Goal: Task Accomplishment & Management: Use online tool/utility

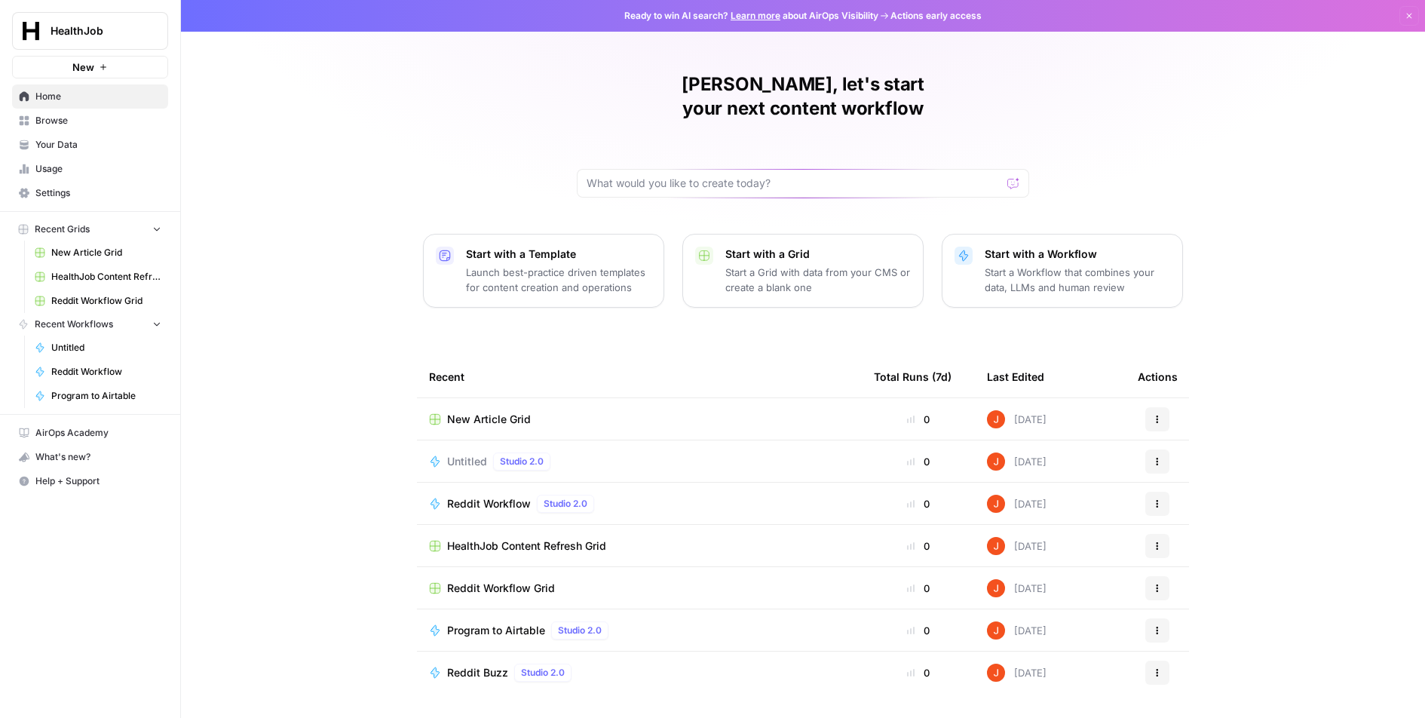
click at [96, 189] on span "Settings" at bounding box center [98, 193] width 126 height 14
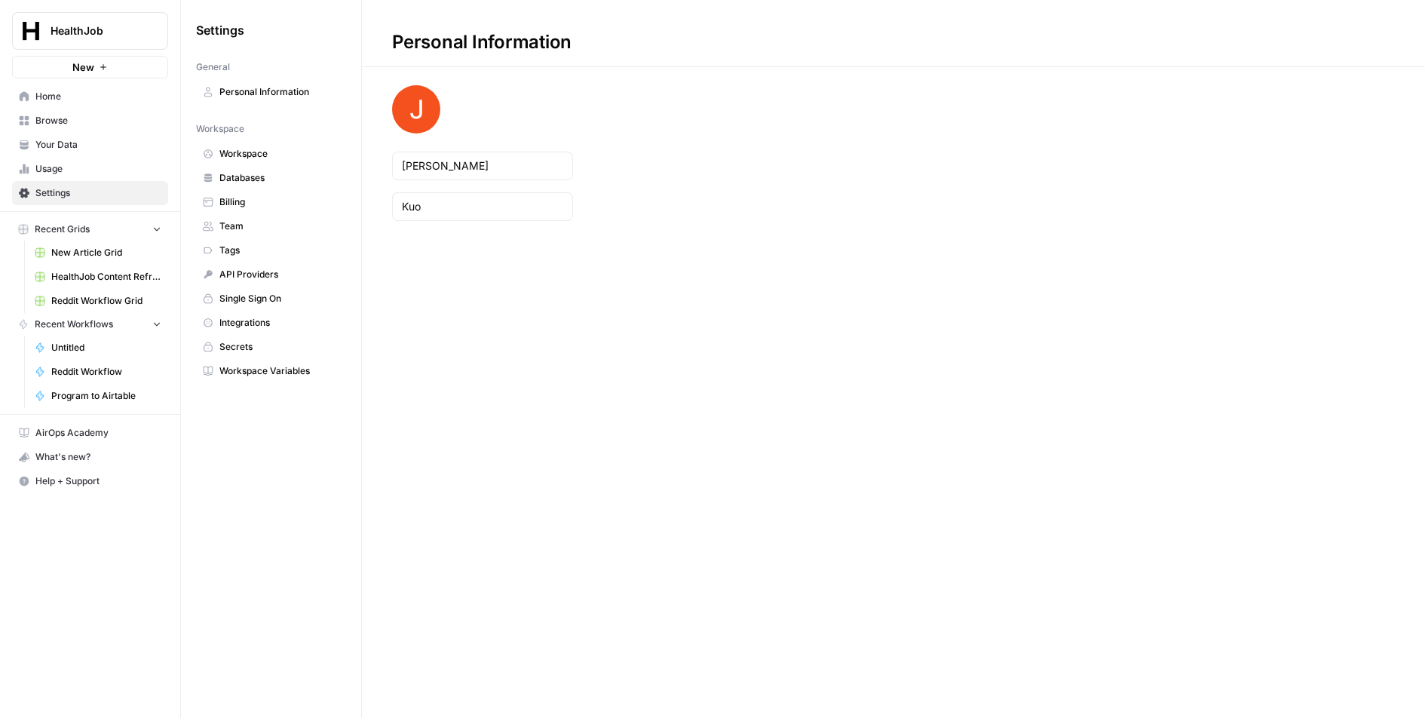
click at [277, 269] on span "API Providers" at bounding box center [279, 275] width 120 height 14
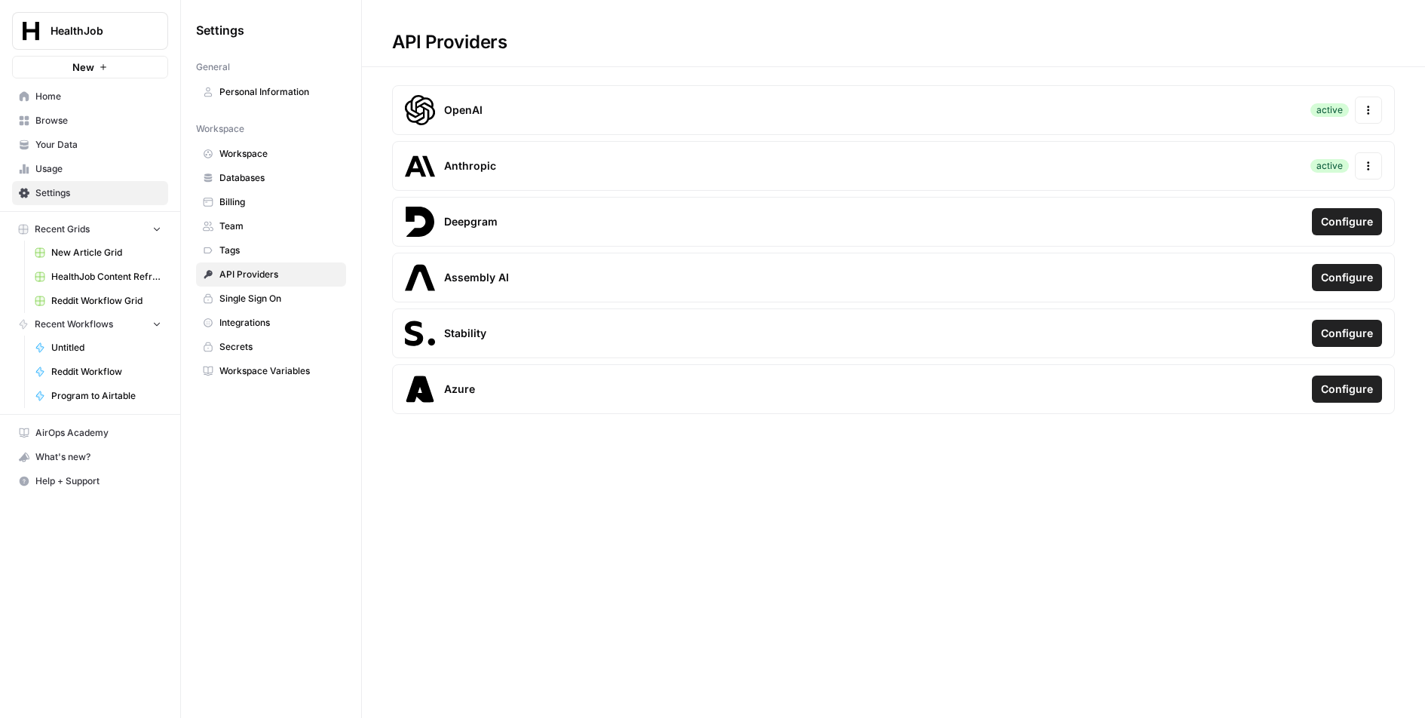
click at [268, 340] on span "Secrets" at bounding box center [279, 347] width 120 height 14
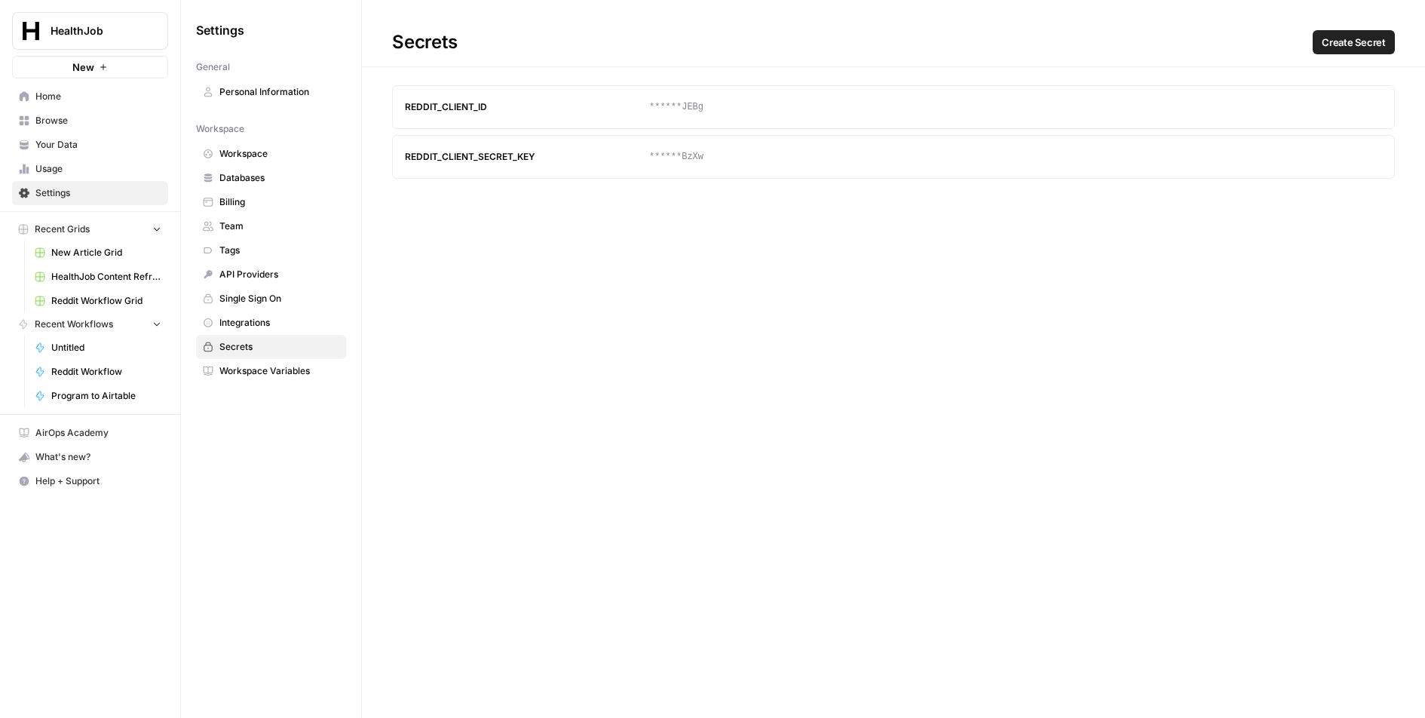
click at [1380, 41] on span "Create Secret" at bounding box center [1353, 42] width 64 height 15
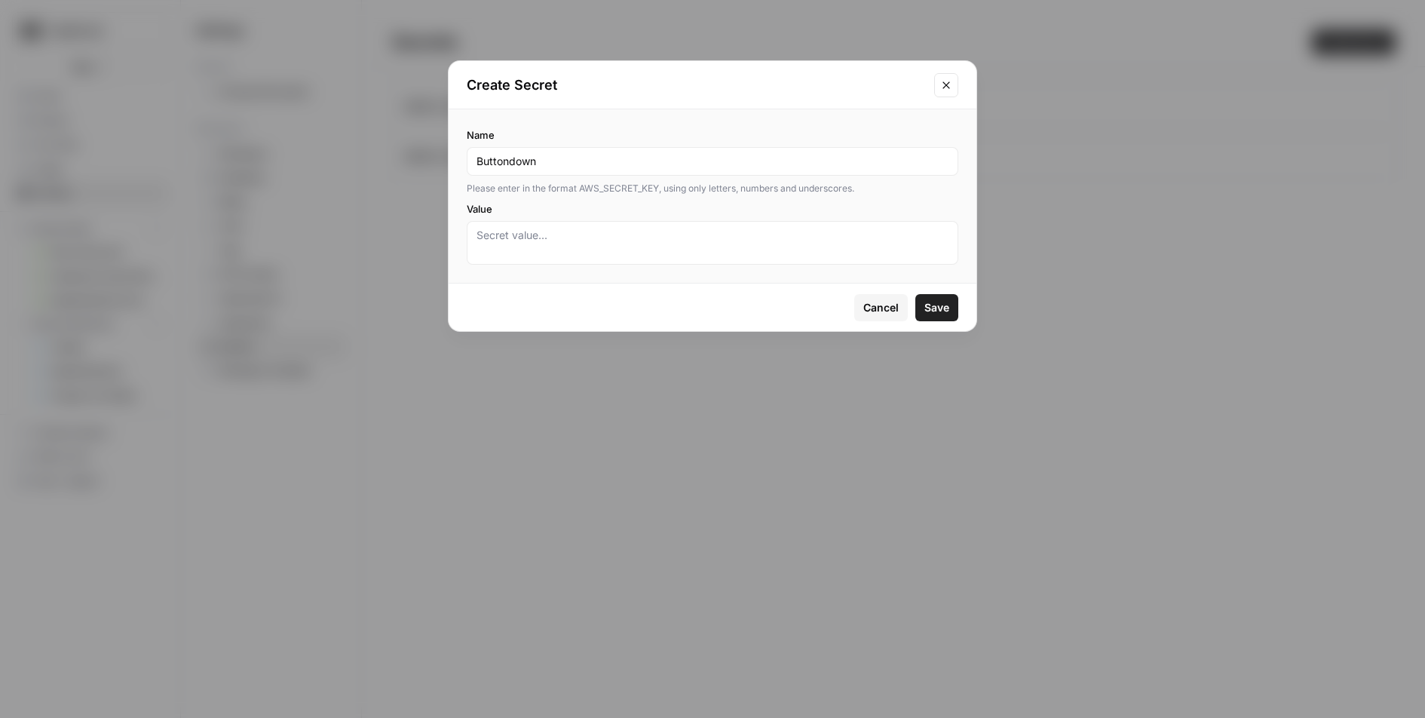
type input "Buttondown"
click at [874, 239] on textarea "Value" at bounding box center [712, 243] width 472 height 30
click at [871, 305] on span "Cancel" at bounding box center [880, 307] width 35 height 15
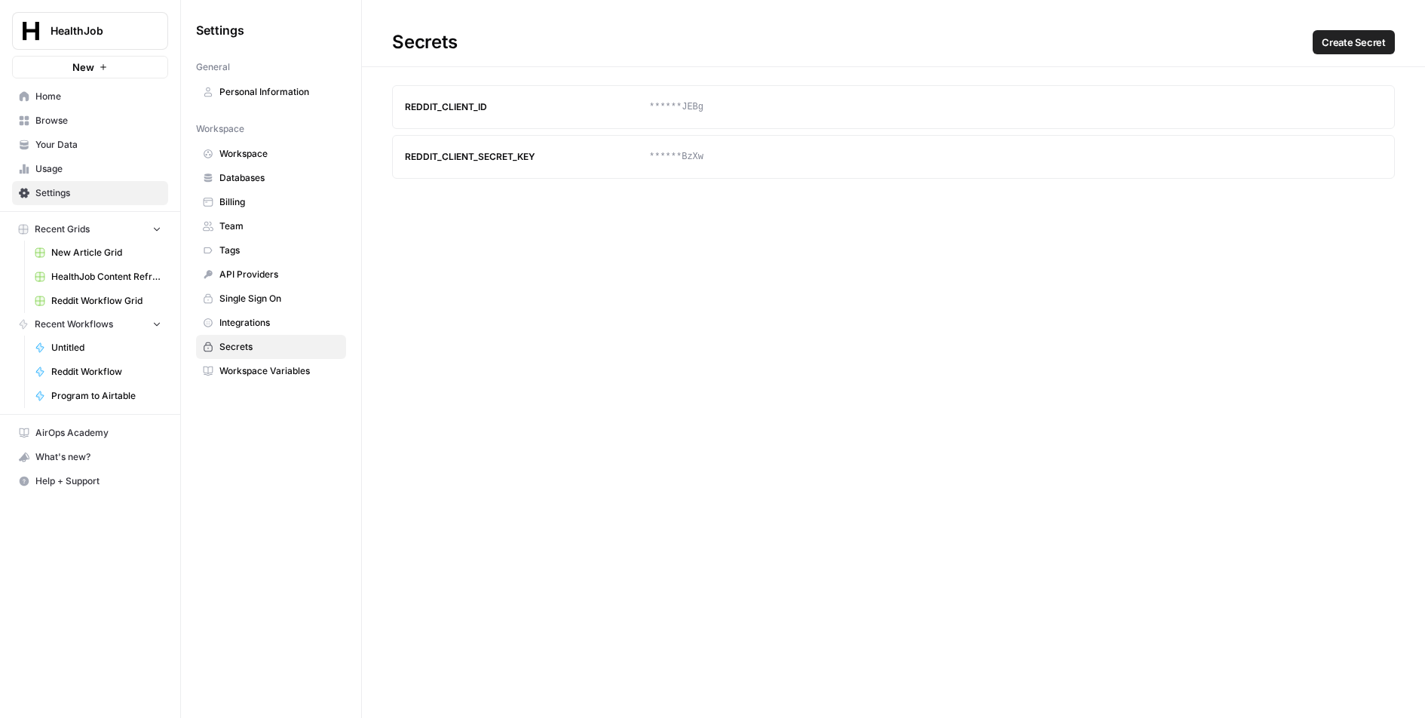
click at [89, 222] on span "Recent Grids" at bounding box center [62, 229] width 55 height 14
click at [54, 95] on span "Home" at bounding box center [98, 97] width 126 height 14
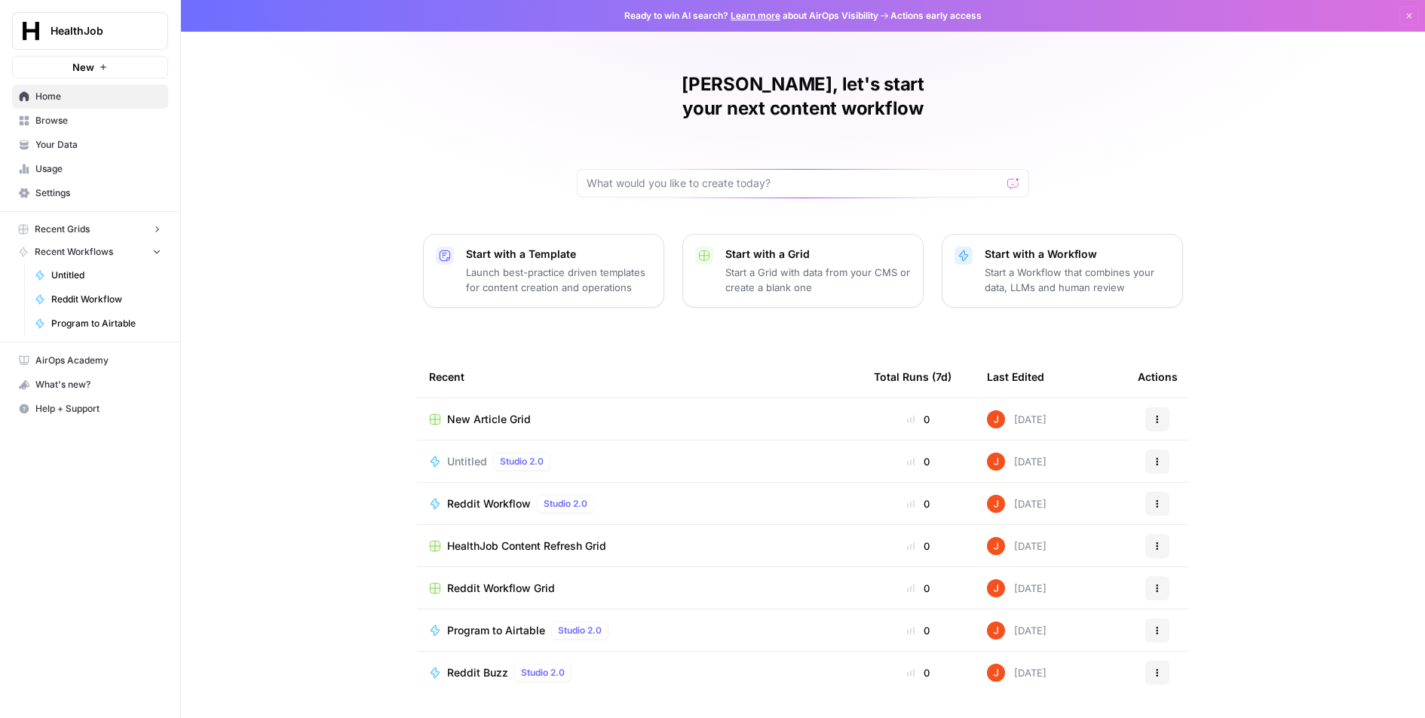
click at [85, 121] on span "Browse" at bounding box center [98, 121] width 126 height 14
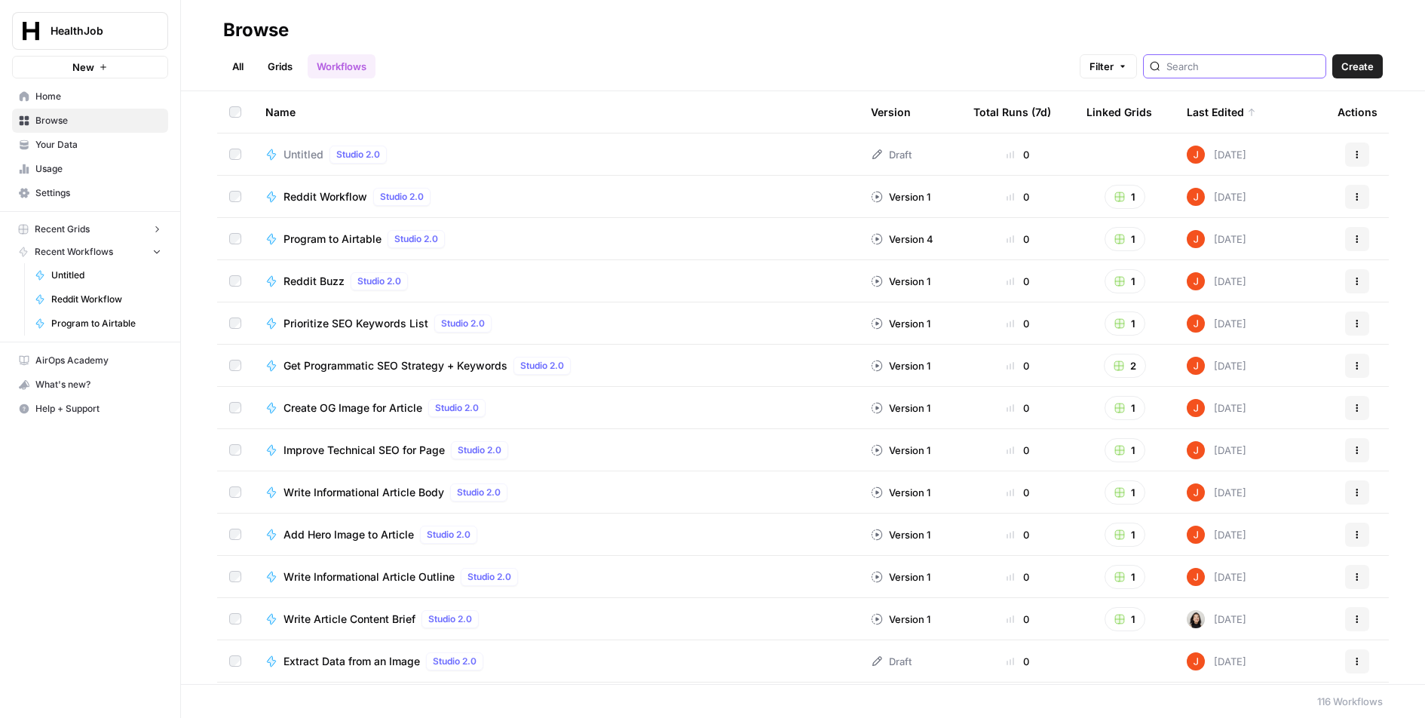
click at [1225, 68] on input "search" at bounding box center [1242, 66] width 153 height 15
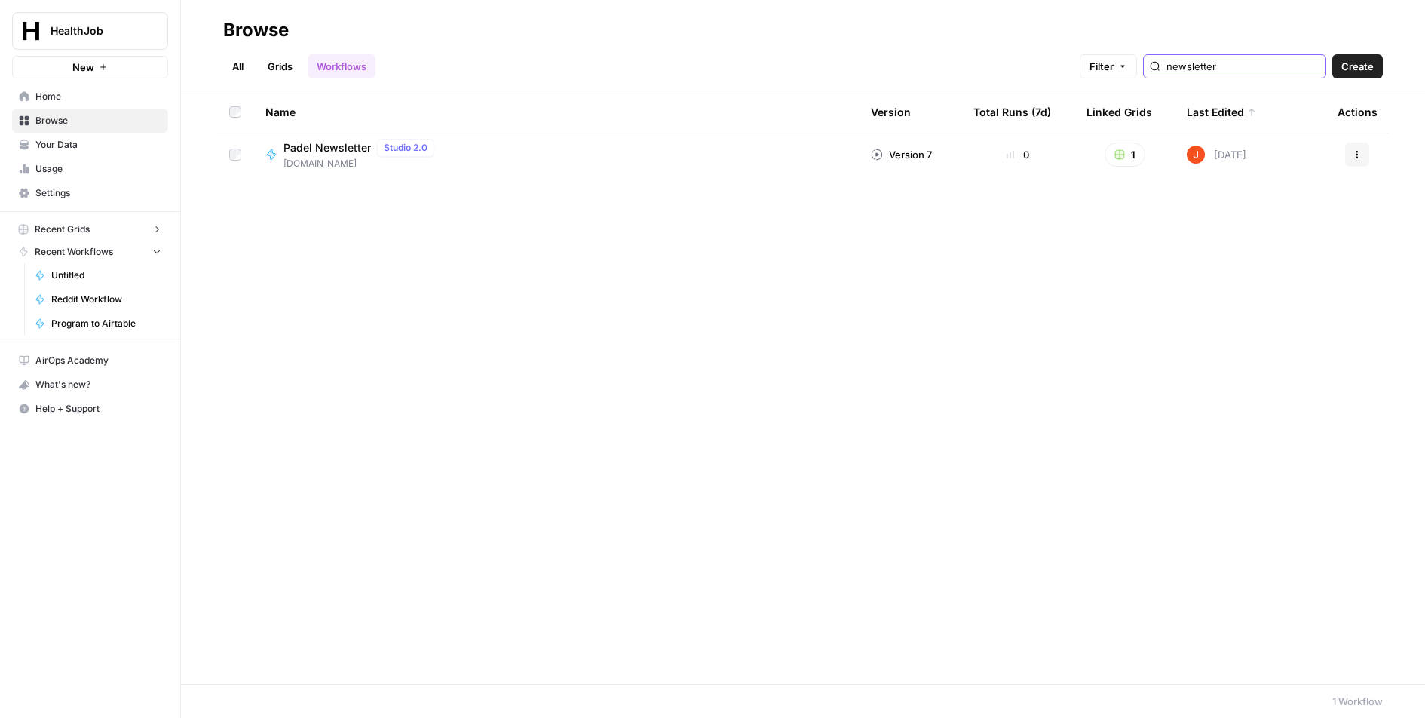
type input "newsletter"
click at [764, 156] on div "Padel Newsletter Studio 2.0 Padel.FYI" at bounding box center [555, 155] width 581 height 32
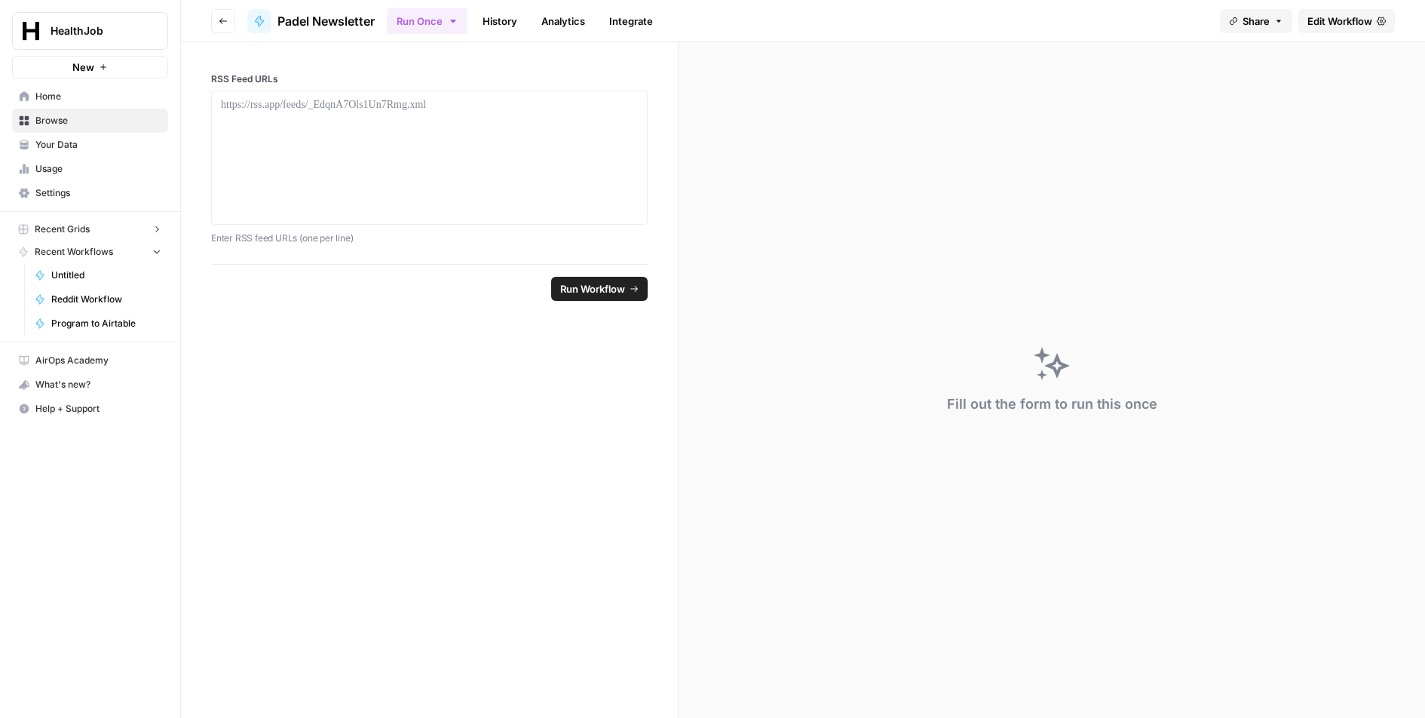
click at [629, 24] on link "Integrate" at bounding box center [631, 21] width 62 height 24
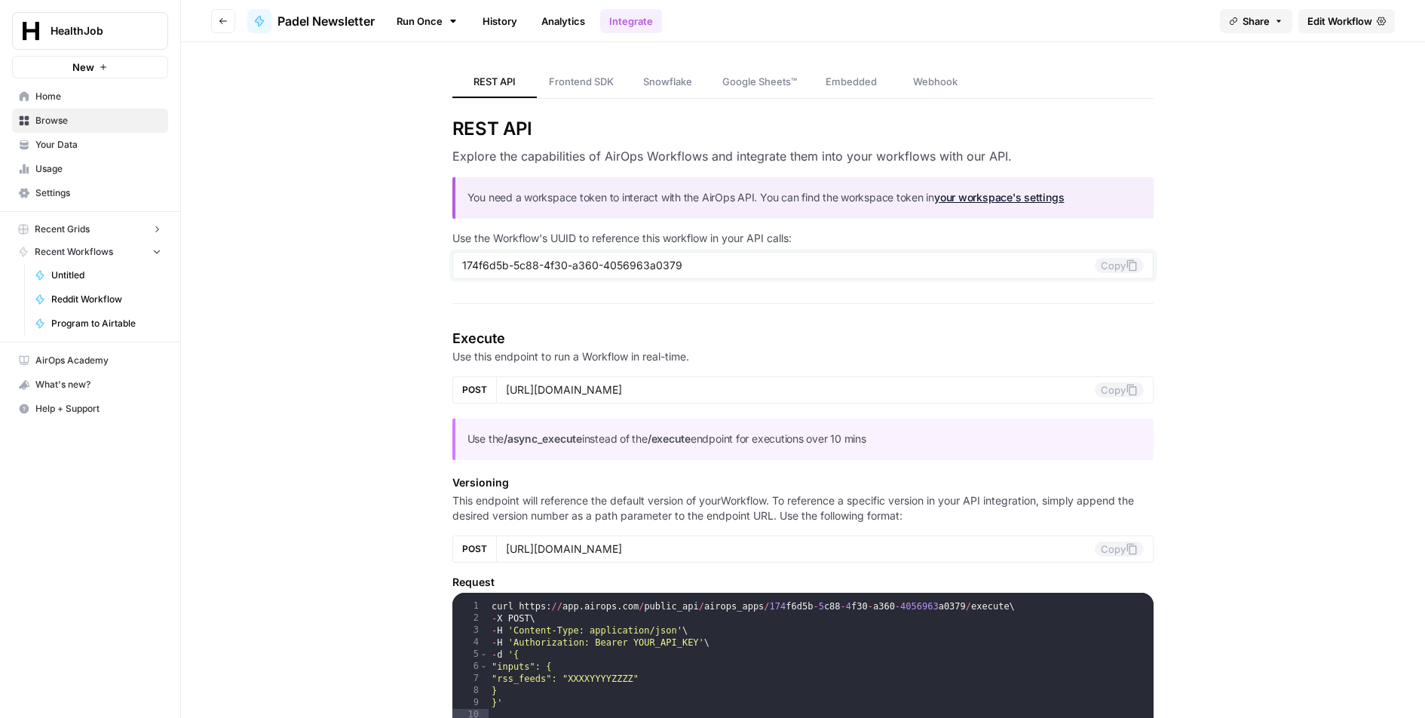
click at [1120, 266] on button "Copy" at bounding box center [1119, 265] width 49 height 15
click at [1135, 265] on icon at bounding box center [1132, 264] width 10 height 11
click at [660, 412] on section "Execute Use this endpoint to run a Workflow in real-time. POST https://api.airo…" at bounding box center [803, 581] width 702 height 506
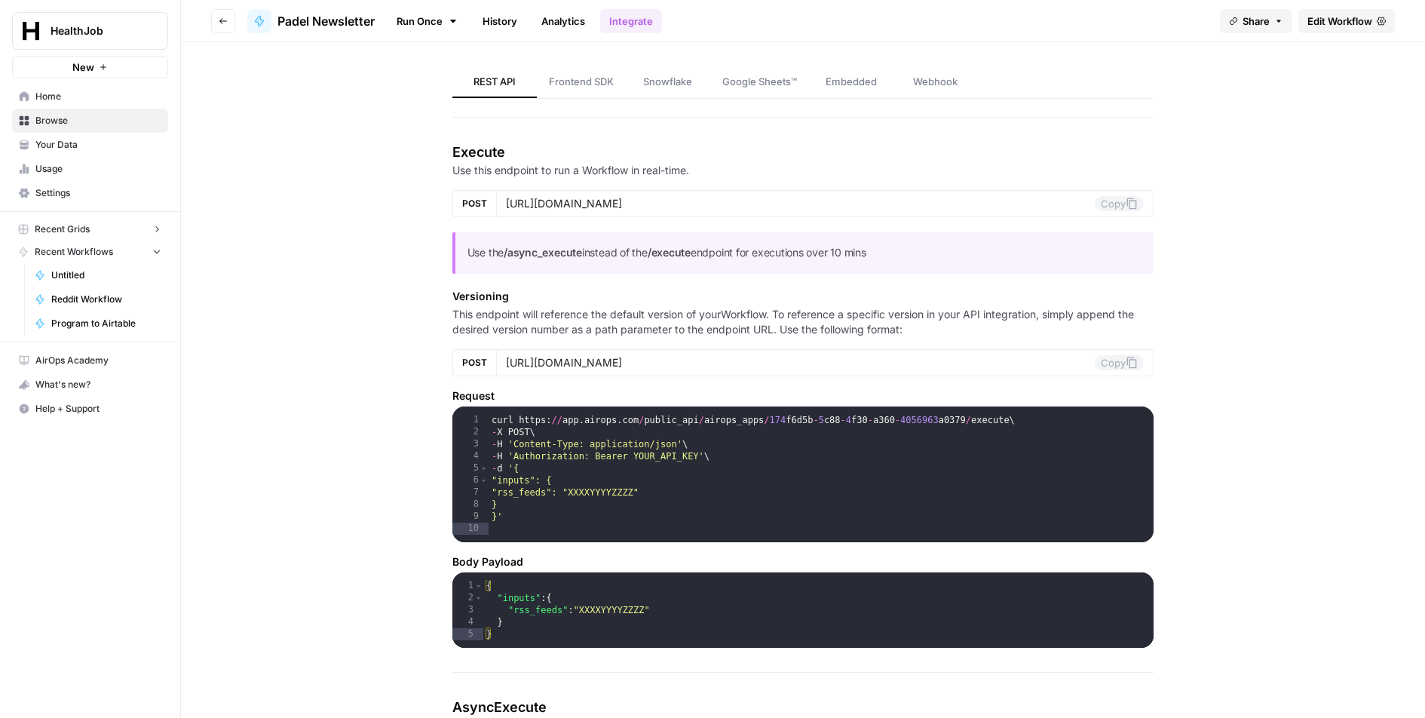
scroll to position [172, 0]
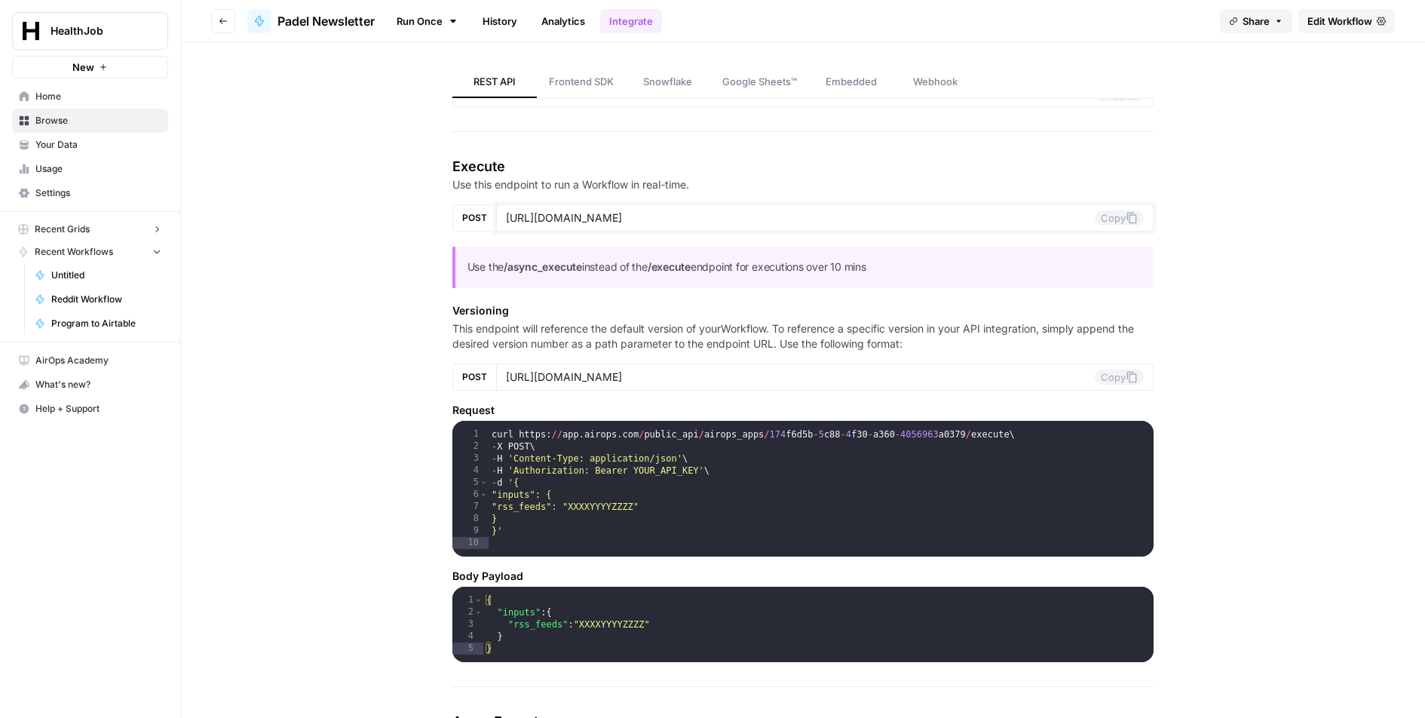
click at [1113, 216] on button "Copy" at bounding box center [1119, 217] width 49 height 15
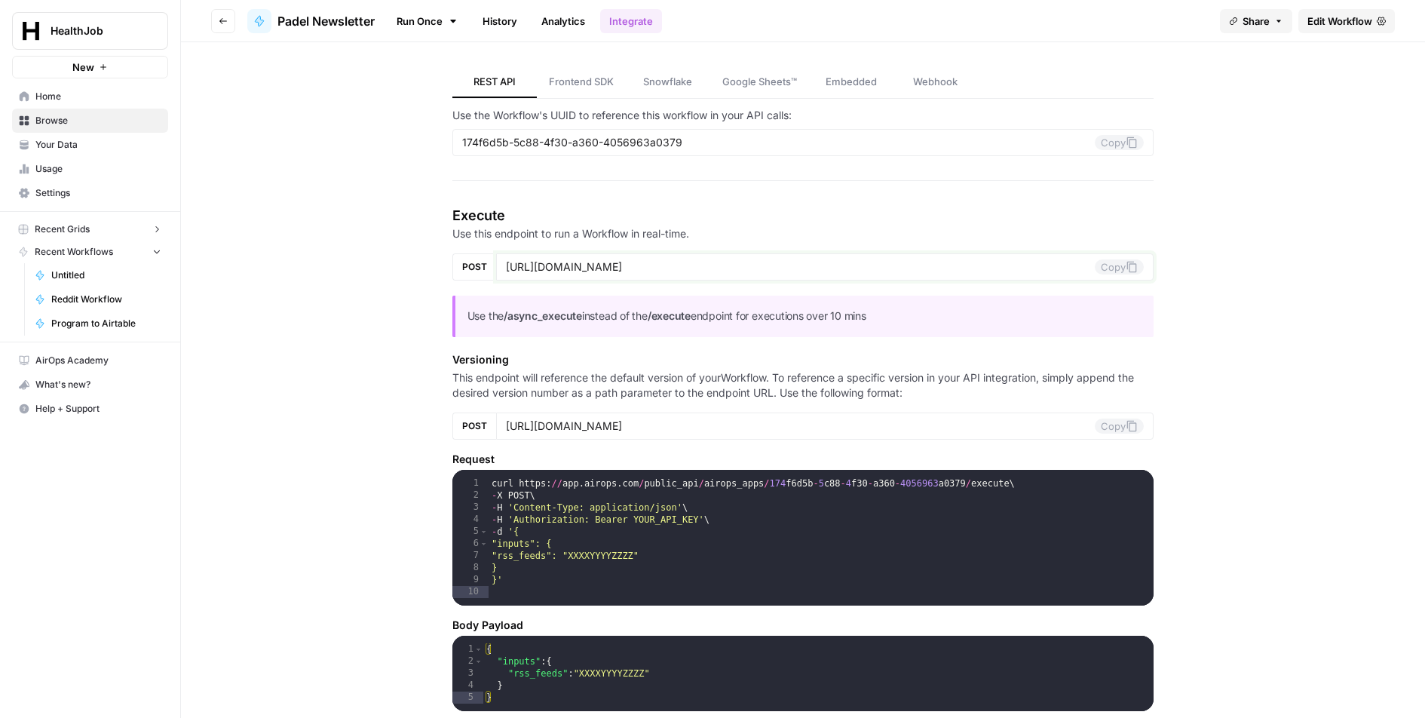
scroll to position [0, 0]
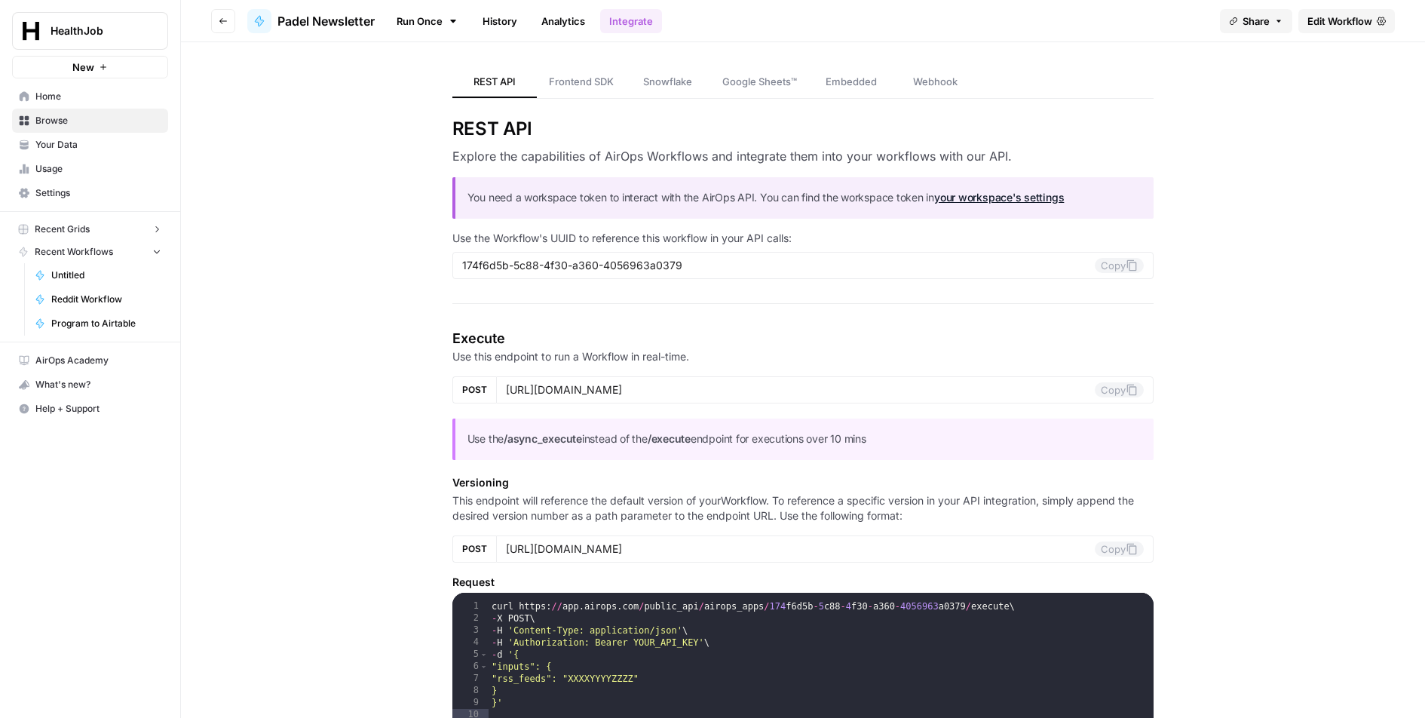
click at [931, 81] on span "Webhook" at bounding box center [935, 81] width 44 height 15
click at [943, 83] on span "Webhook" at bounding box center [935, 81] width 44 height 15
click at [1126, 269] on icon at bounding box center [1131, 265] width 12 height 12
click at [1006, 195] on link "your workspace's settings" at bounding box center [999, 197] width 130 height 13
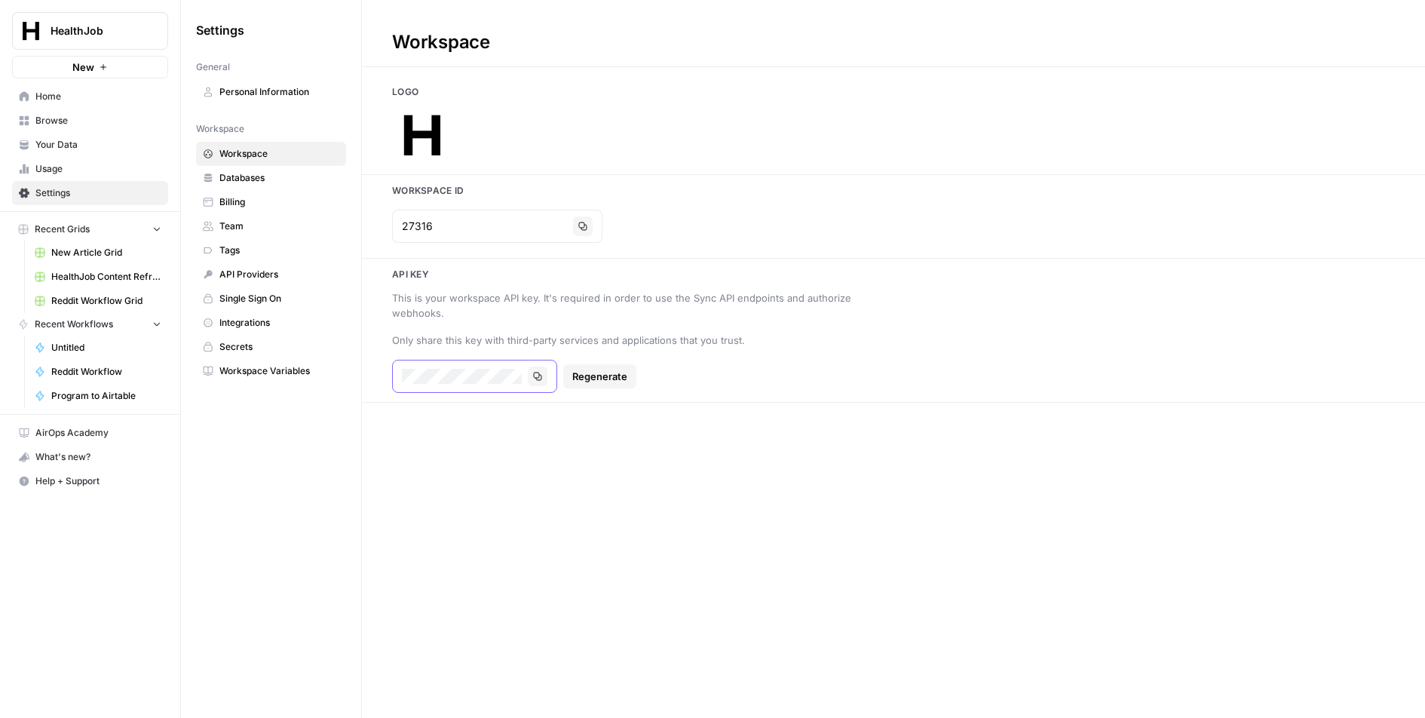
click at [538, 380] on button "Copy" at bounding box center [538, 376] width 20 height 20
